Goal: Check status

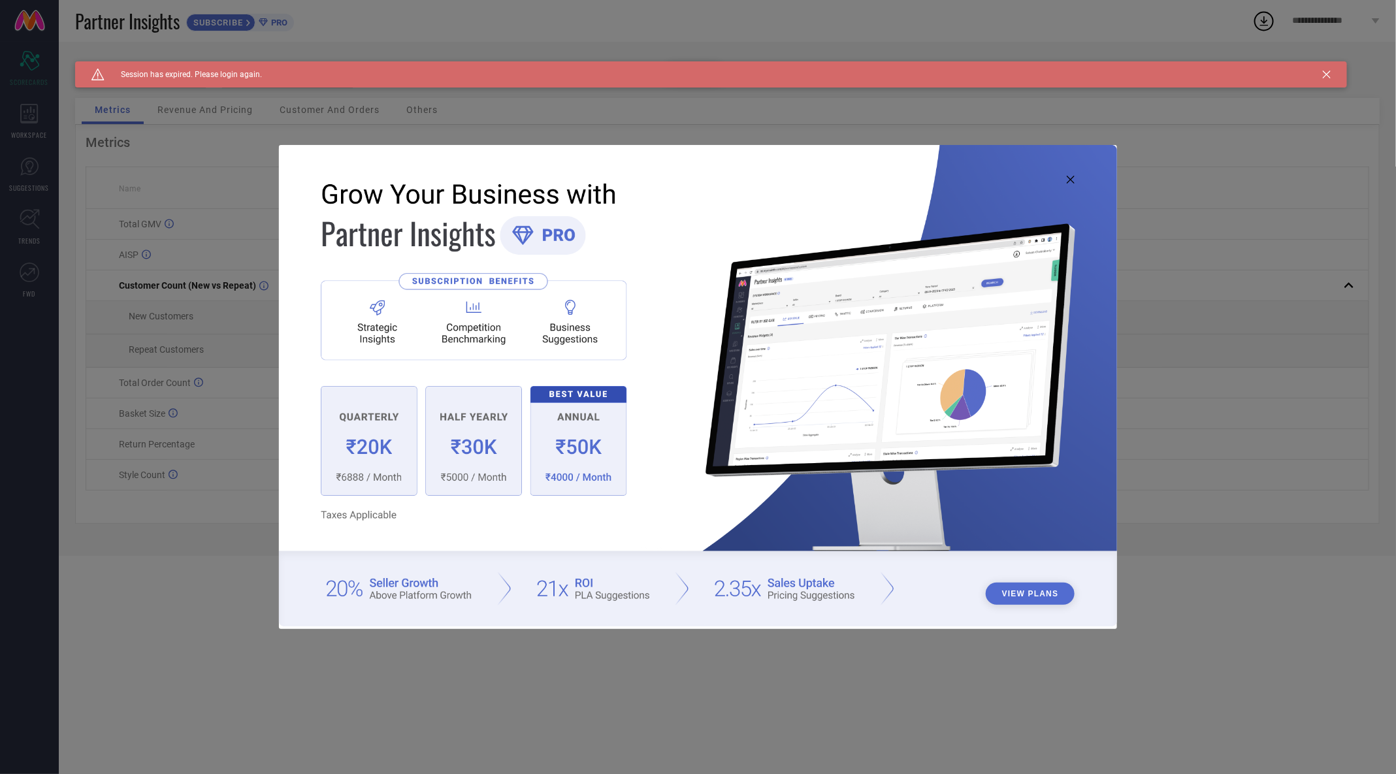
click at [1073, 175] on img at bounding box center [697, 385] width 837 height 481
click at [1073, 187] on img at bounding box center [697, 385] width 837 height 481
click at [1073, 182] on icon at bounding box center [1071, 180] width 8 height 8
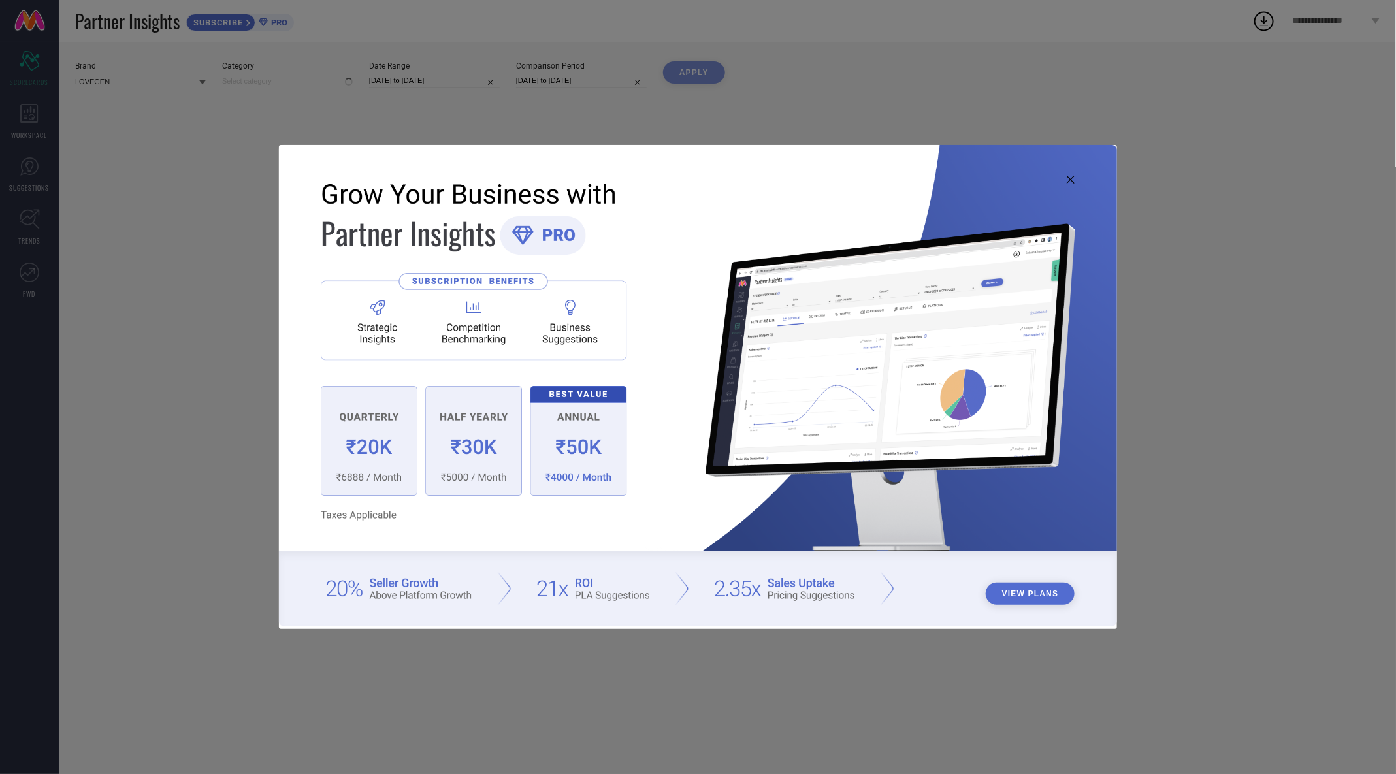
type input "All"
click at [1075, 176] on div "View Plans" at bounding box center [697, 387] width 837 height 484
click at [1075, 176] on icon at bounding box center [1071, 180] width 8 height 8
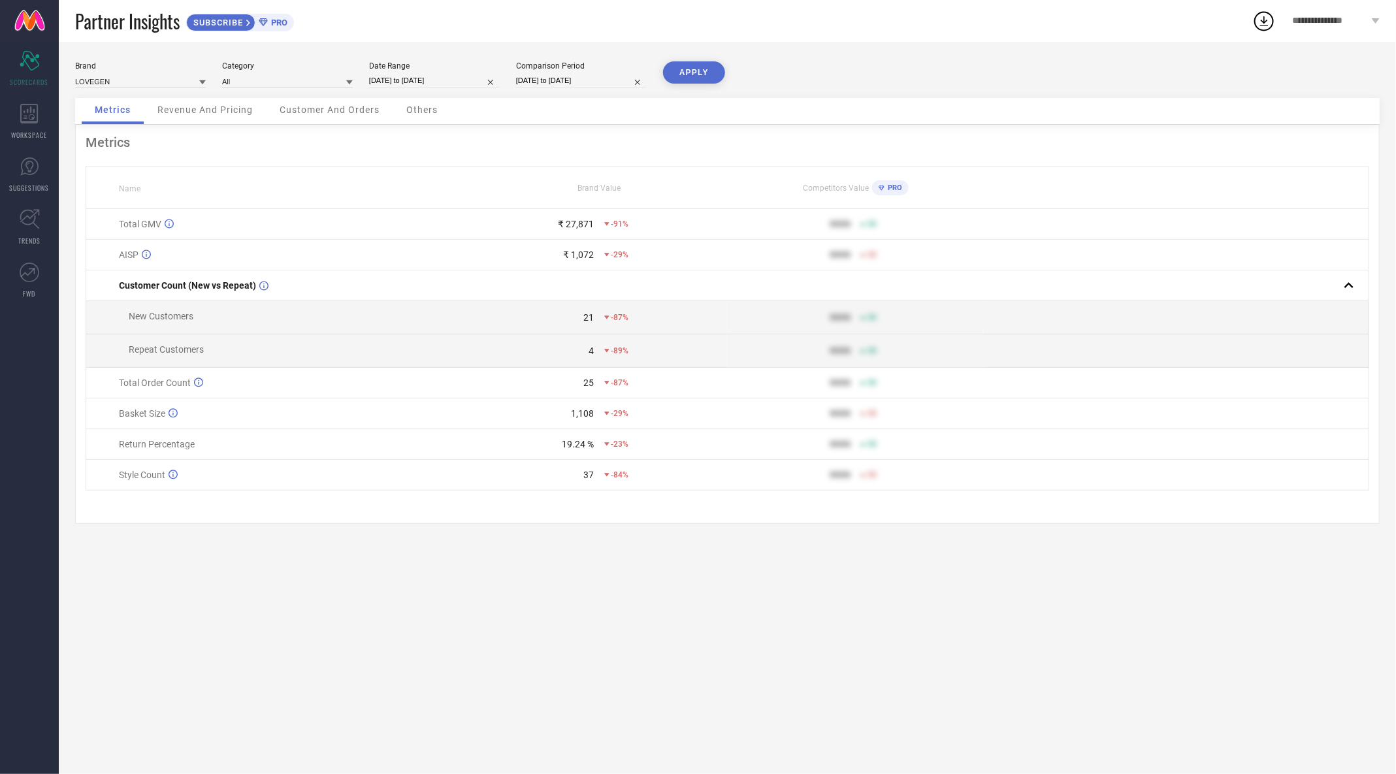
click at [632, 595] on div "Brand LOVEGEN Category All Date Range [DATE] to [DATE] Comparison Period [DATE]…" at bounding box center [727, 408] width 1337 height 732
click at [617, 568] on div "Brand LOVEGEN Category All Date Range [DATE] to [DATE] Comparison Period [DATE]…" at bounding box center [727, 408] width 1337 height 732
